Goal: Information Seeking & Learning: Learn about a topic

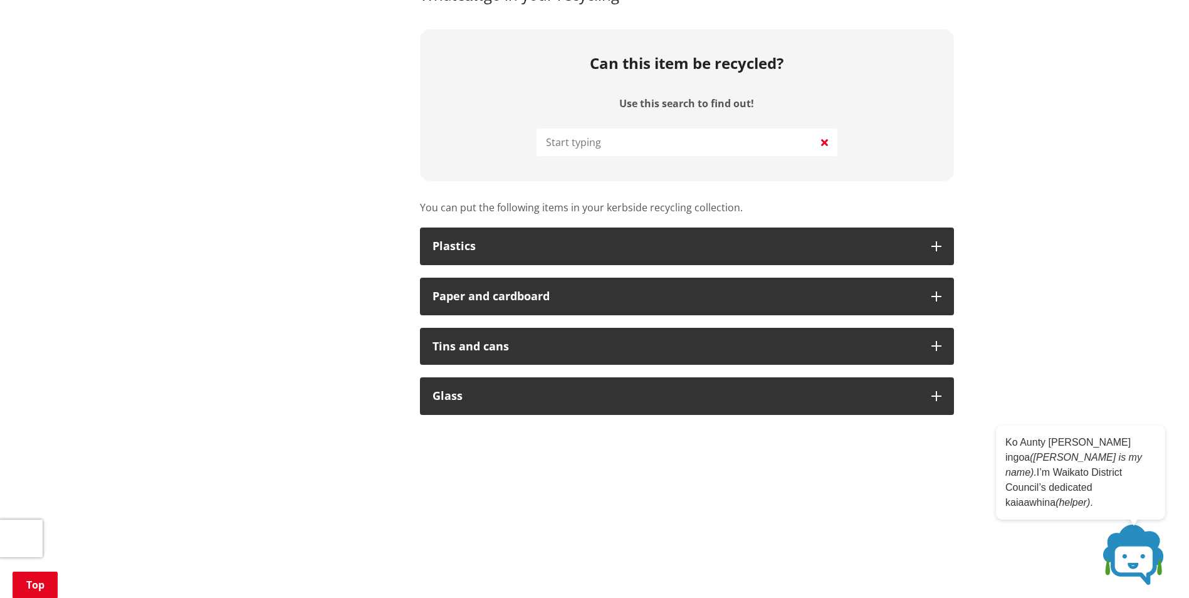
scroll to position [617, 0]
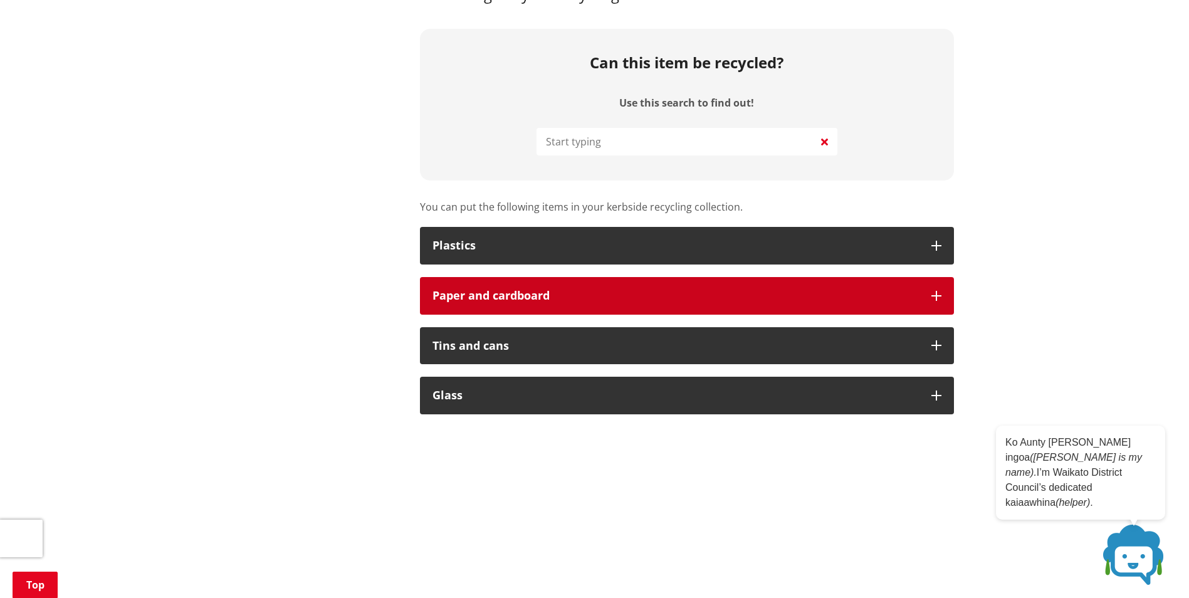
click at [932, 303] on button "Paper and cardboard" at bounding box center [687, 296] width 534 height 38
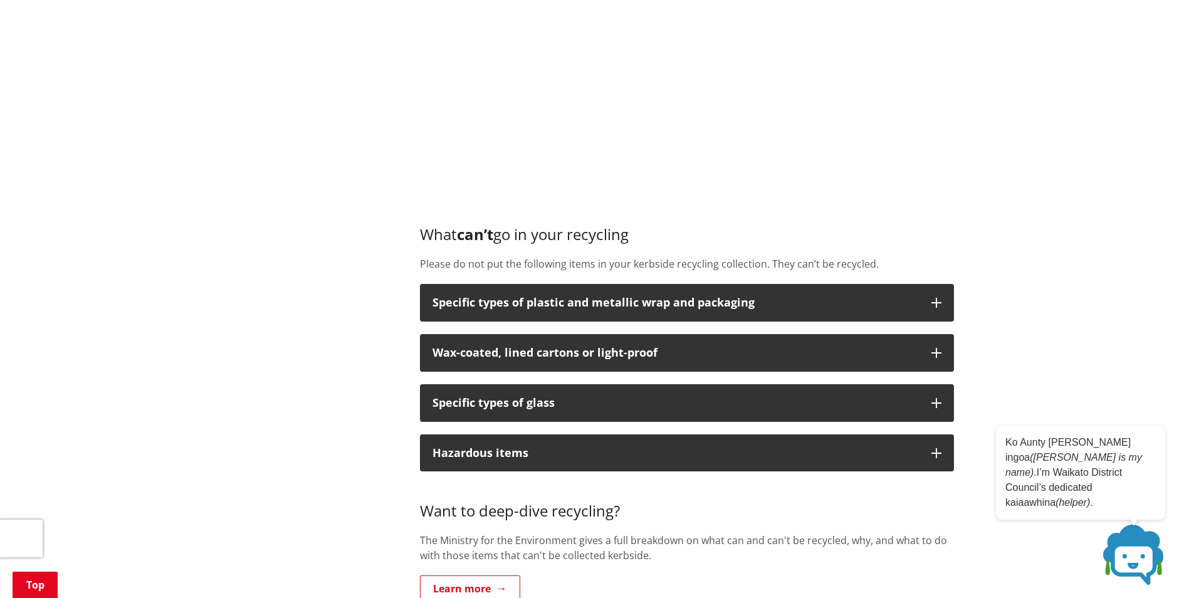
scroll to position [1433, 0]
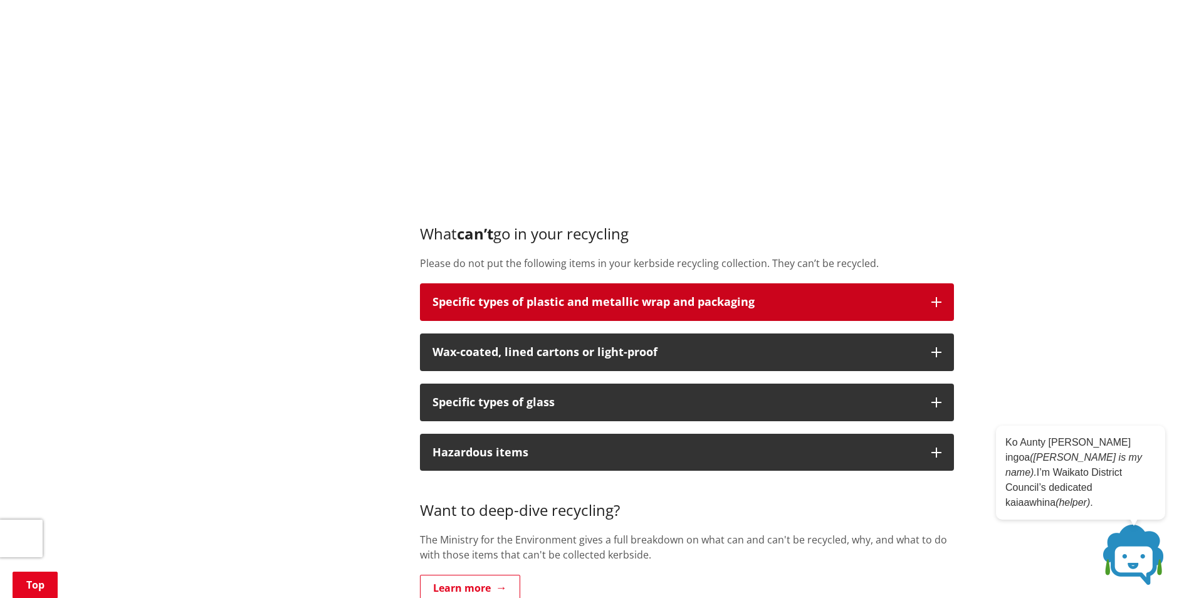
click at [934, 301] on icon "button" at bounding box center [936, 302] width 10 height 10
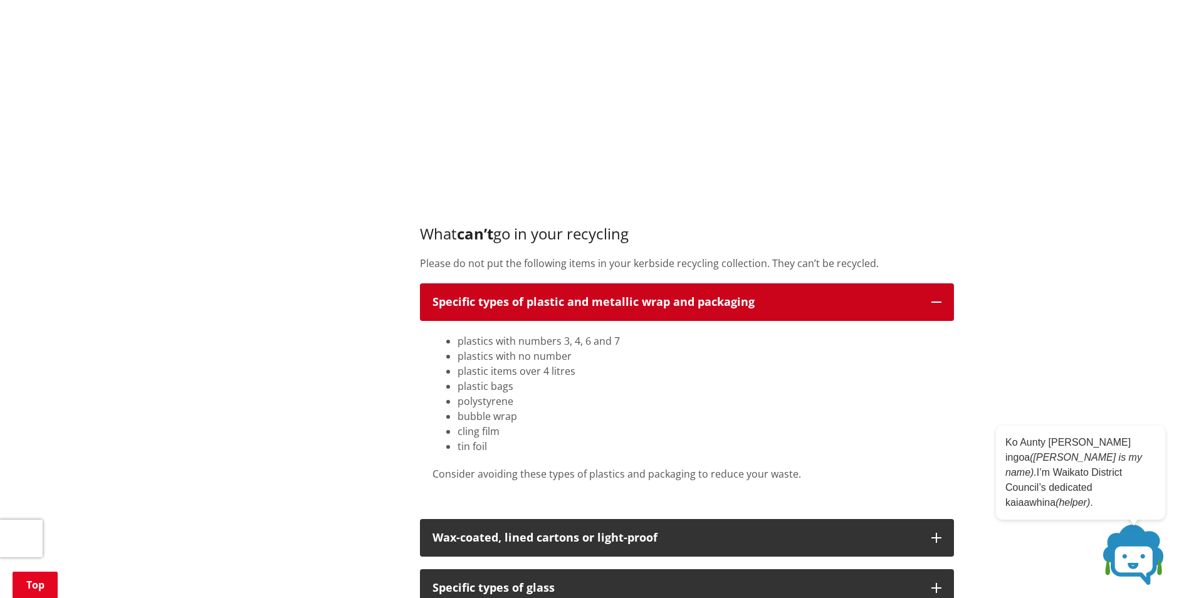
click at [939, 301] on icon "button" at bounding box center [936, 302] width 10 height 10
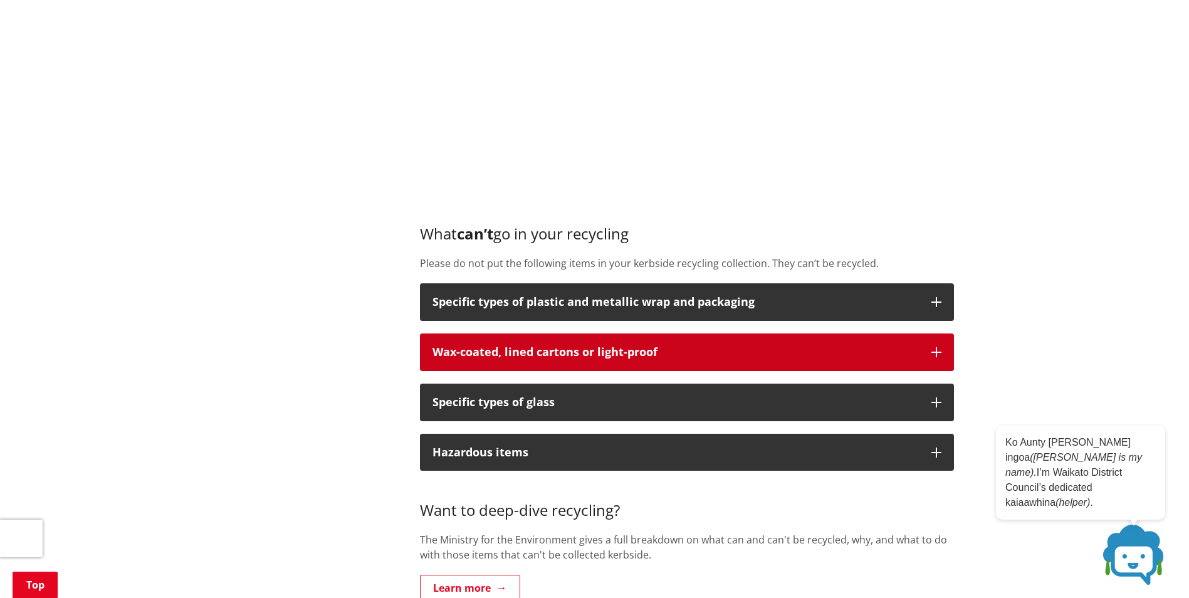
click at [943, 353] on button "Wax-coated, lined cartons or light-proof" at bounding box center [687, 352] width 534 height 38
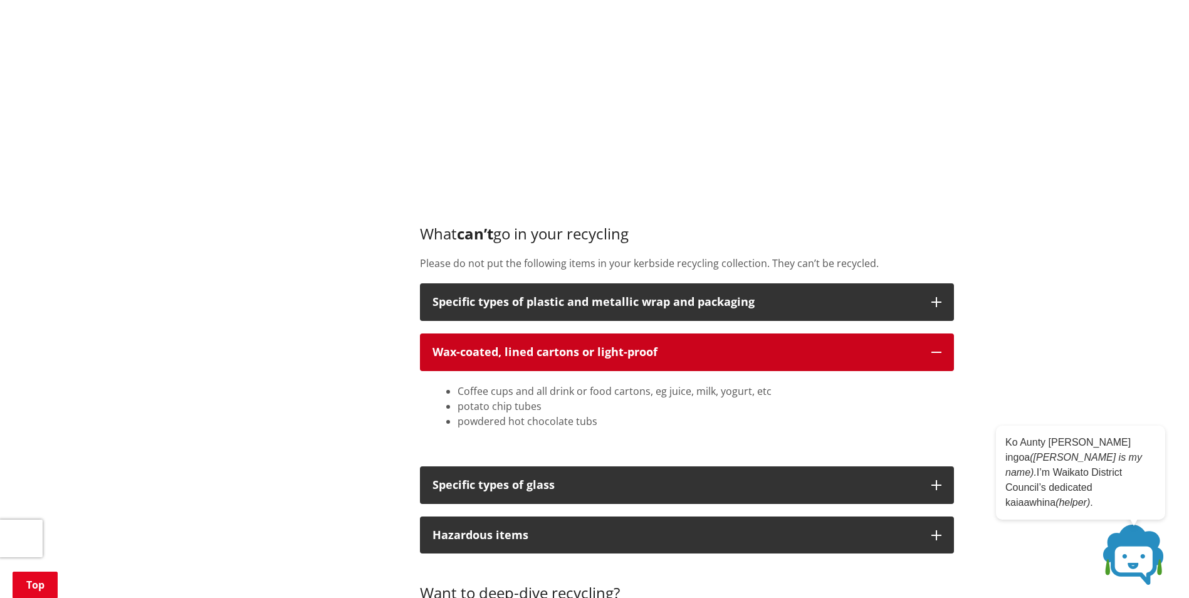
click at [943, 353] on button "Wax-coated, lined cartons or light-proof" at bounding box center [687, 352] width 534 height 38
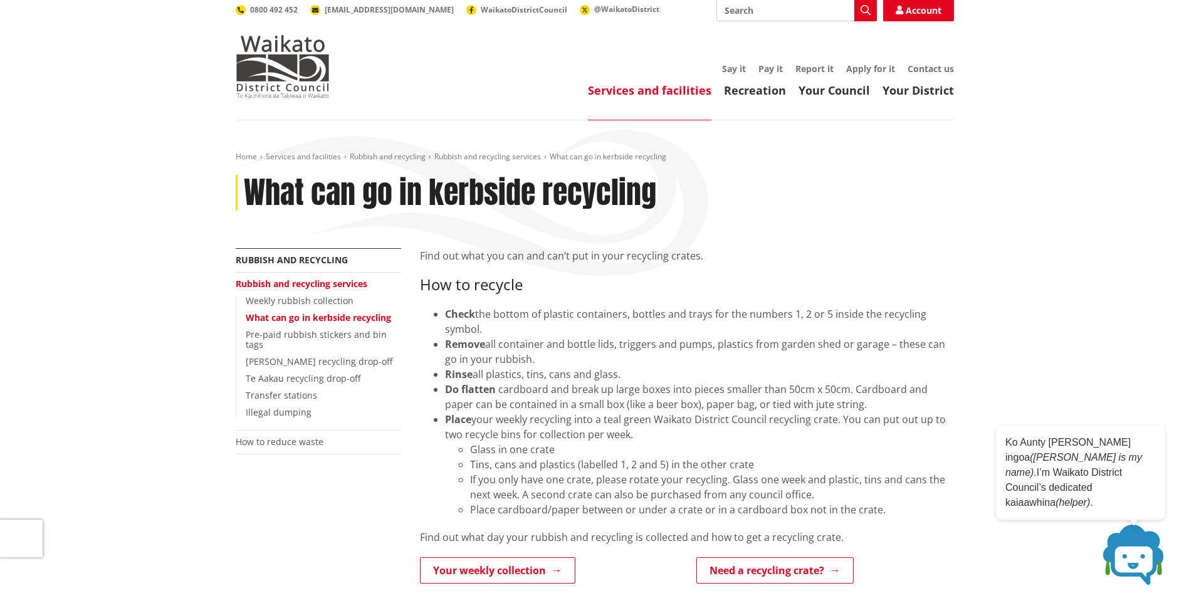
scroll to position [0, 0]
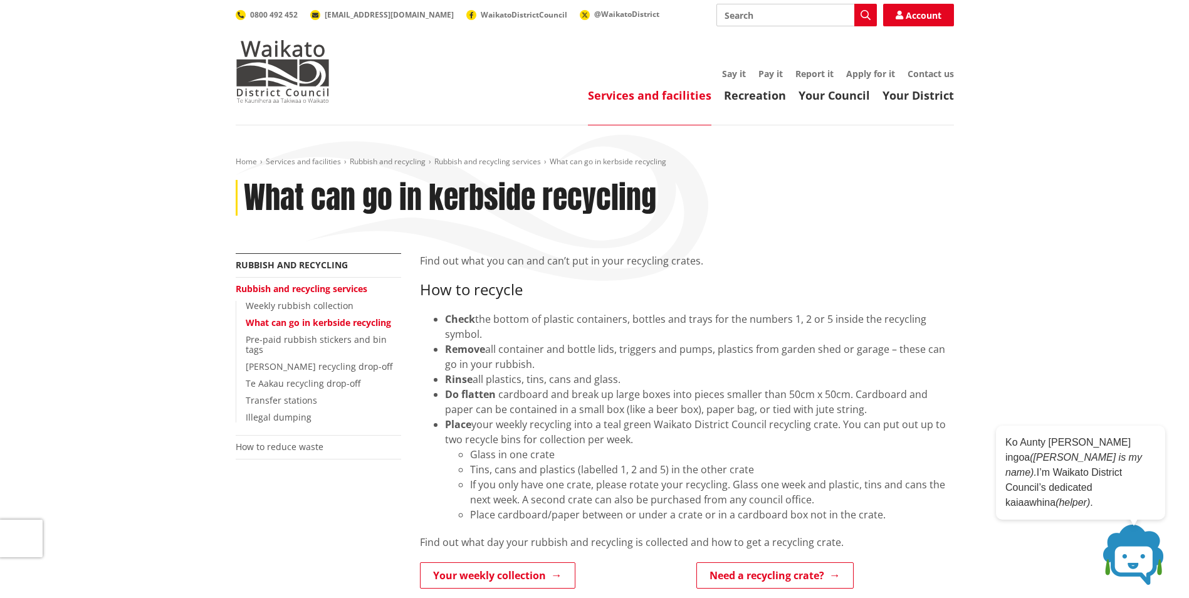
click at [718, 448] on li "Glass in one crate" at bounding box center [712, 454] width 484 height 15
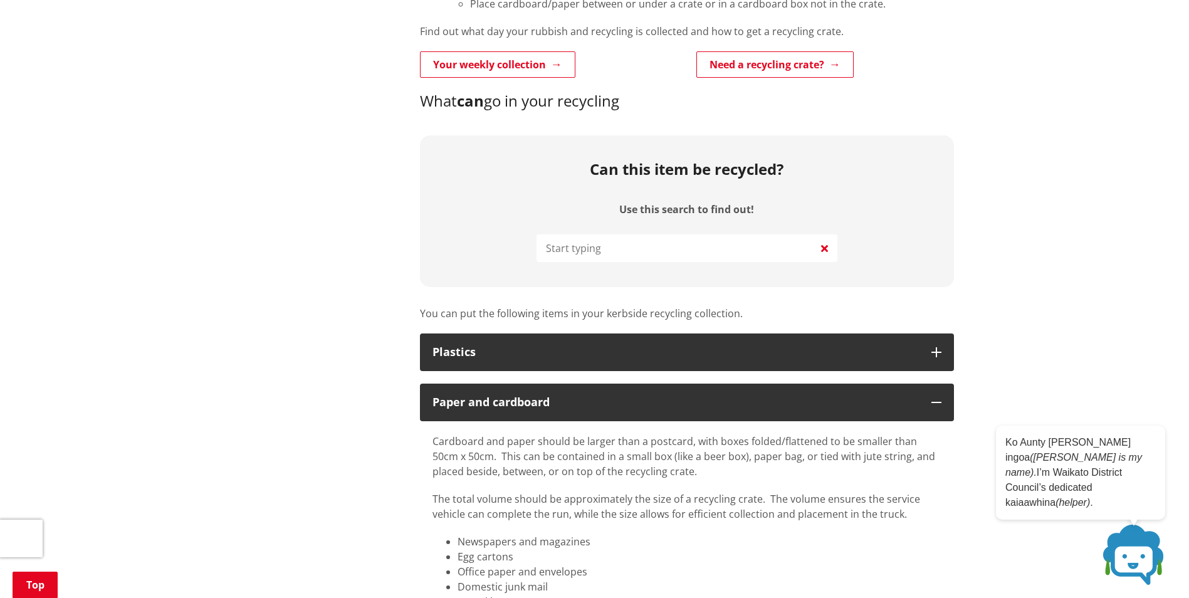
scroll to position [511, 0]
click at [647, 258] on input "Use this search to find out!" at bounding box center [687, 248] width 301 height 28
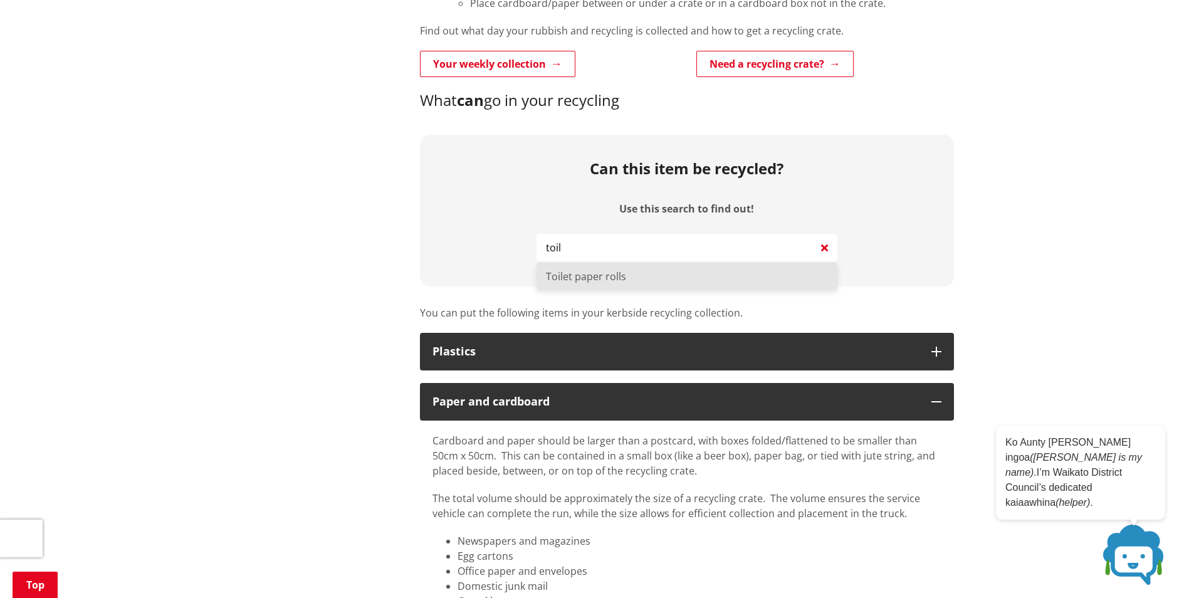
click at [639, 276] on li "Toilet paper rolls" at bounding box center [687, 277] width 301 height 28
type input "Toilet paper rolls"
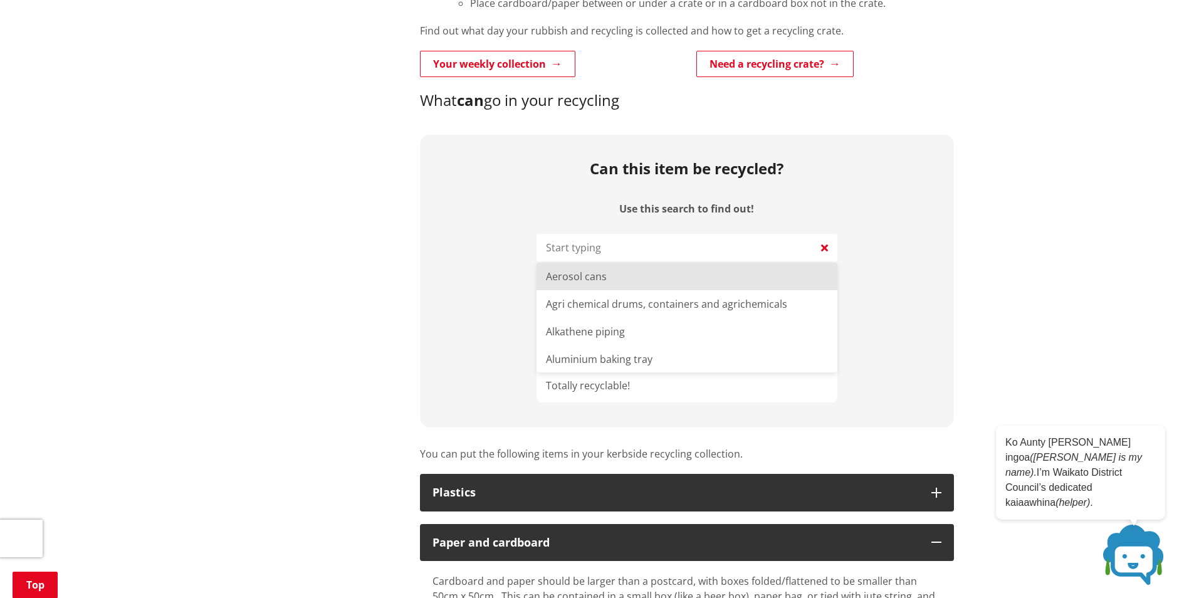
click at [629, 249] on input "Use this search to find out!" at bounding box center [687, 248] width 301 height 28
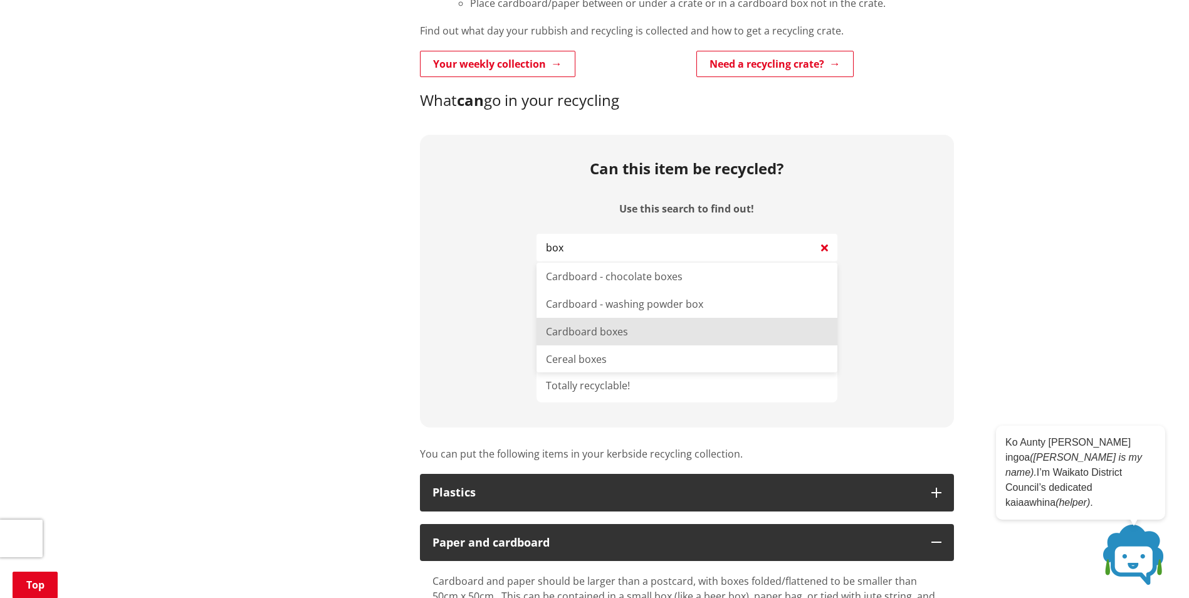
click at [597, 327] on li "Cardboard boxes" at bounding box center [687, 332] width 301 height 28
type input "Cardboard boxes"
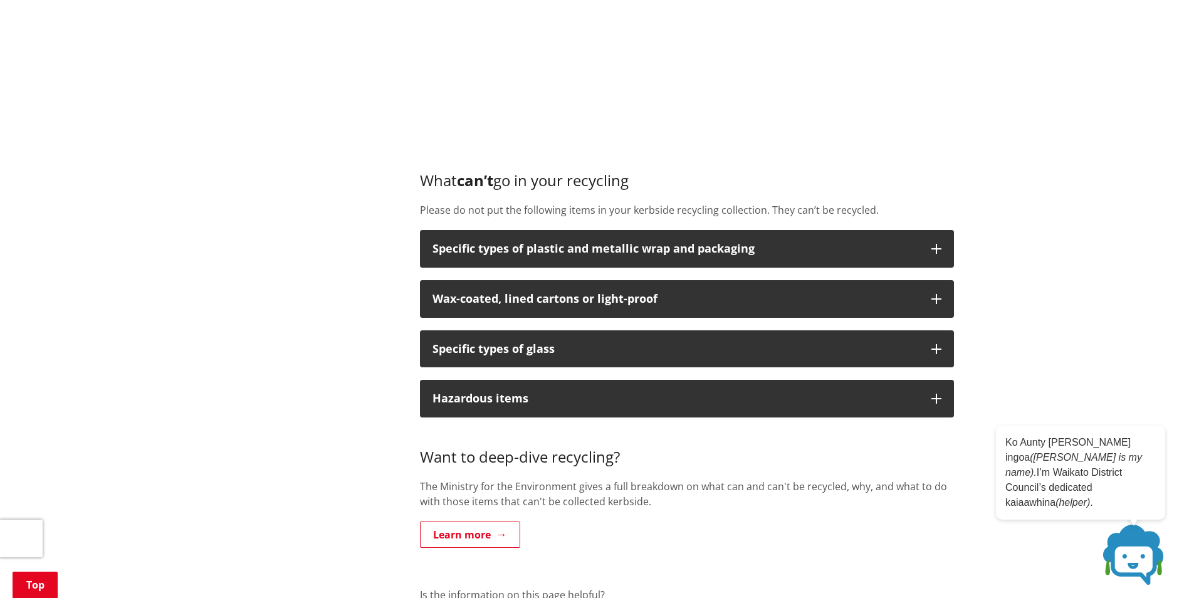
scroll to position [1643, 0]
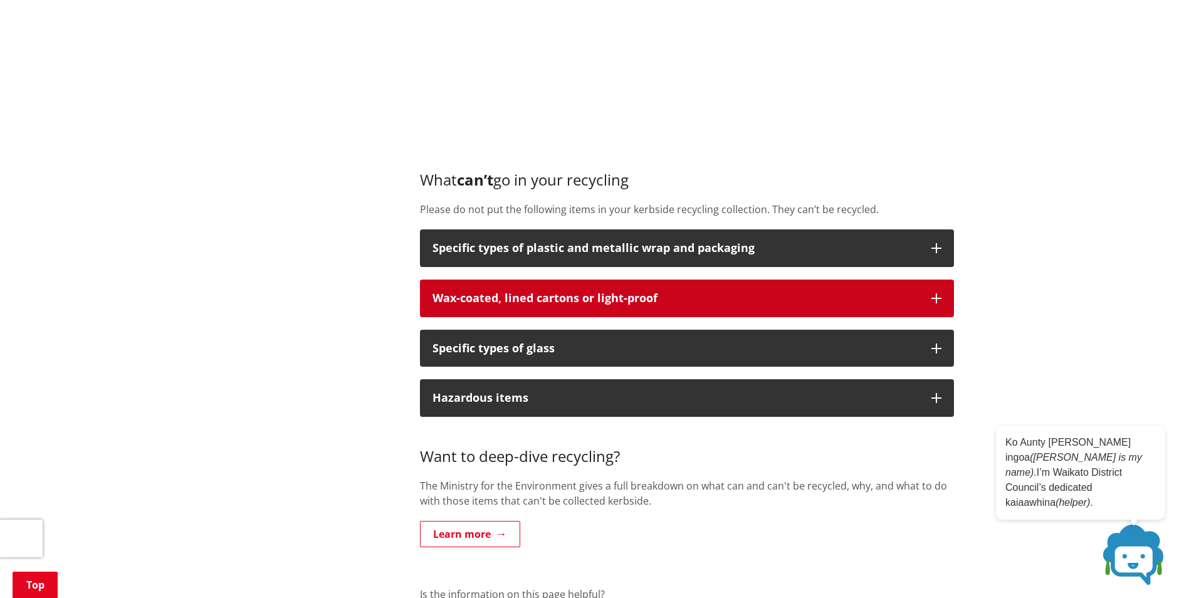
click at [941, 308] on button "Wax-coated, lined cartons or light-proof" at bounding box center [687, 299] width 534 height 38
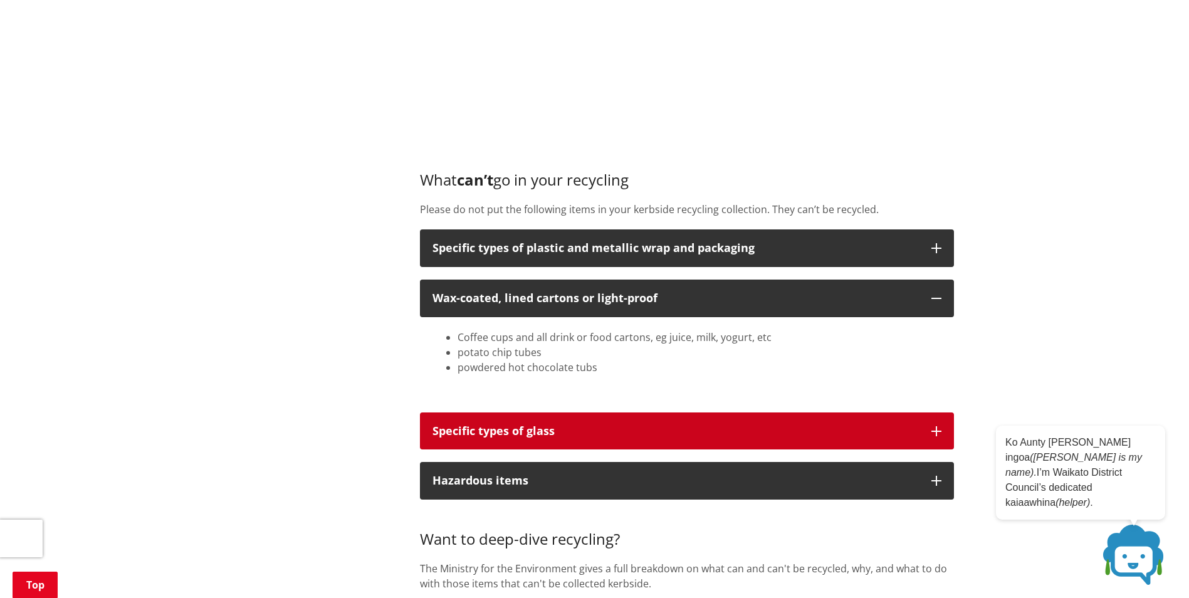
click at [932, 426] on icon "button" at bounding box center [936, 431] width 10 height 10
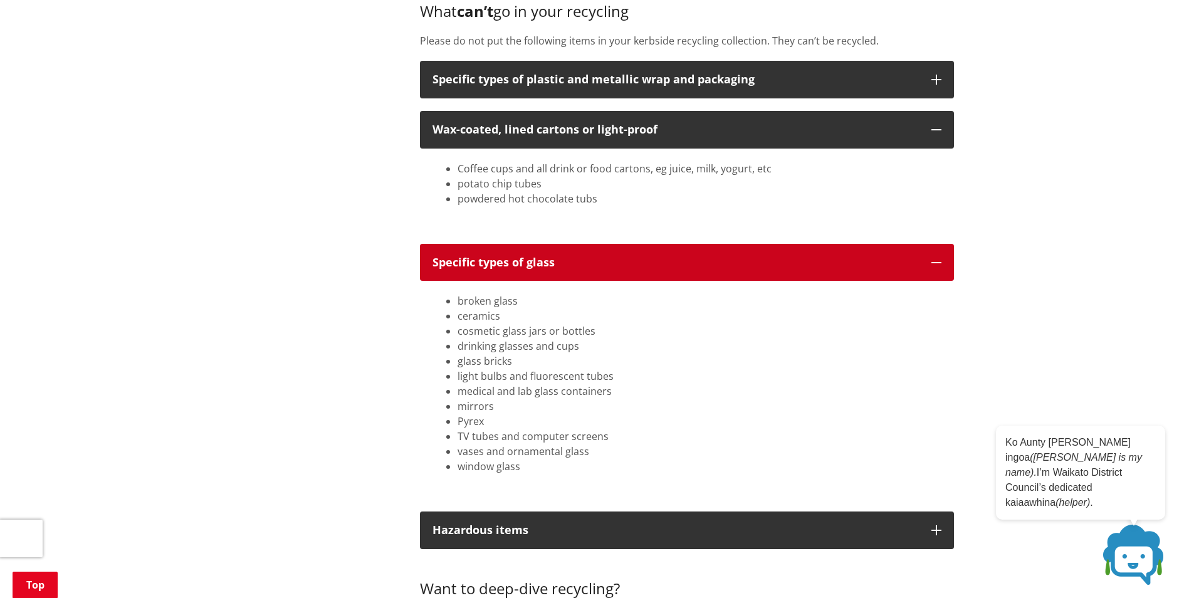
scroll to position [1813, 0]
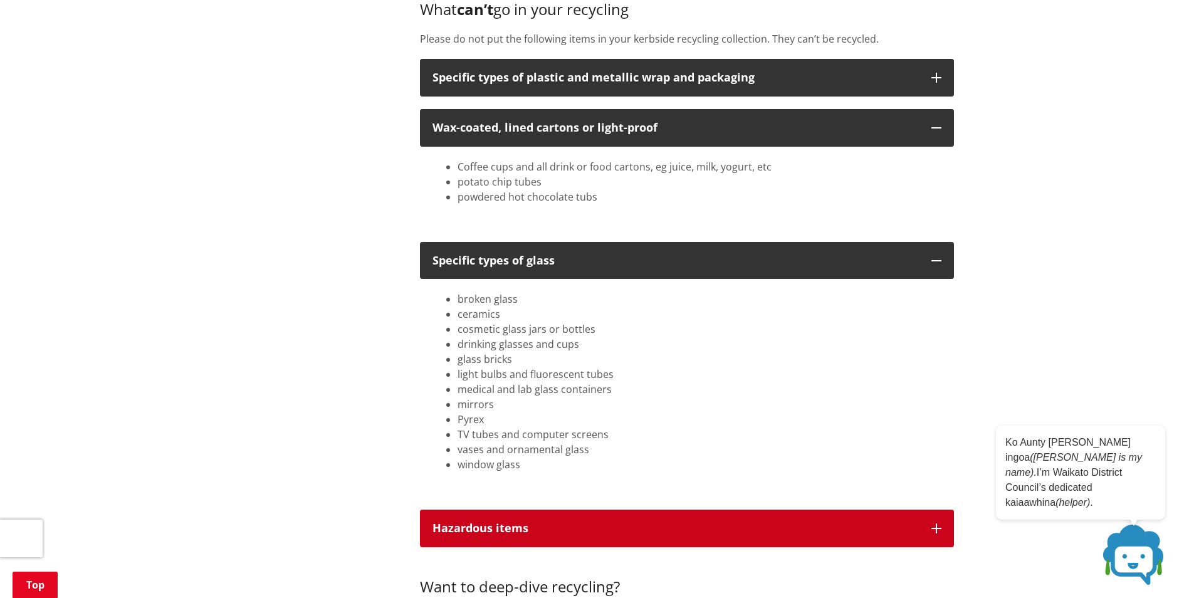
drag, startPoint x: 855, startPoint y: 521, endPoint x: 782, endPoint y: 535, distance: 74.6
click at [782, 535] on p "Hazardous items" at bounding box center [675, 528] width 486 height 13
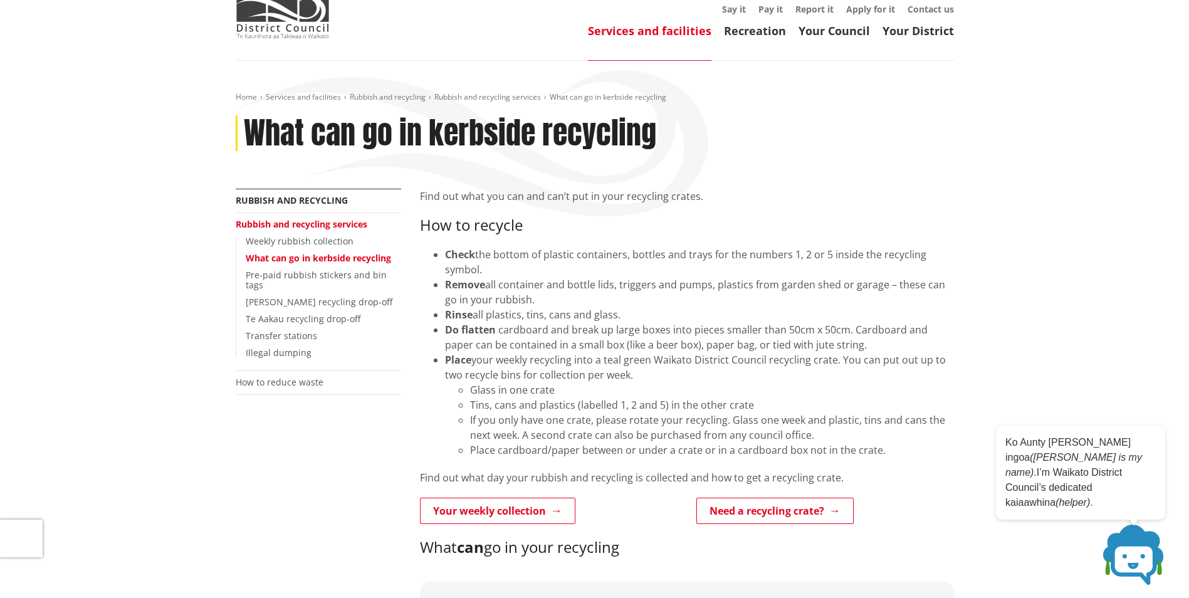
scroll to position [0, 0]
